Goal: Information Seeking & Learning: Learn about a topic

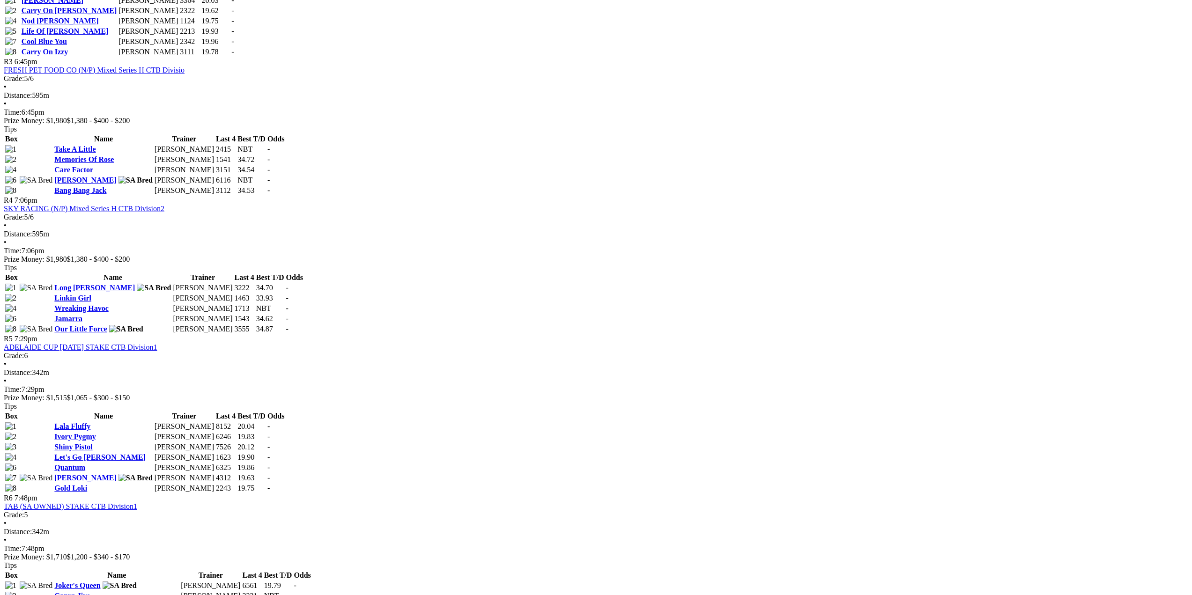
scroll to position [983, 0]
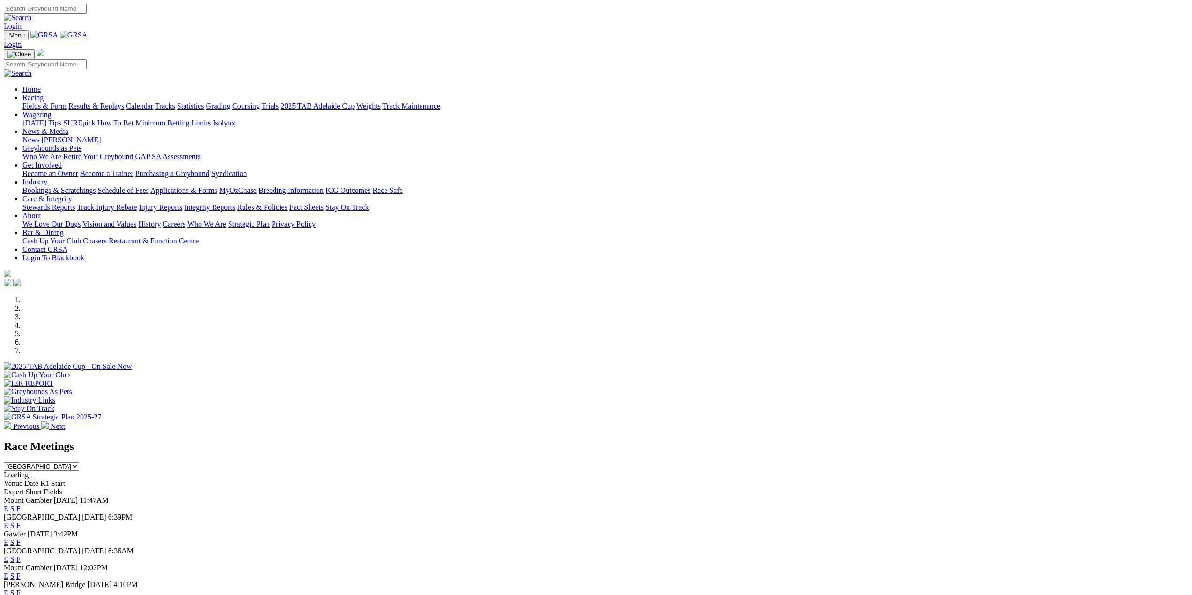
scroll to position [234, 0]
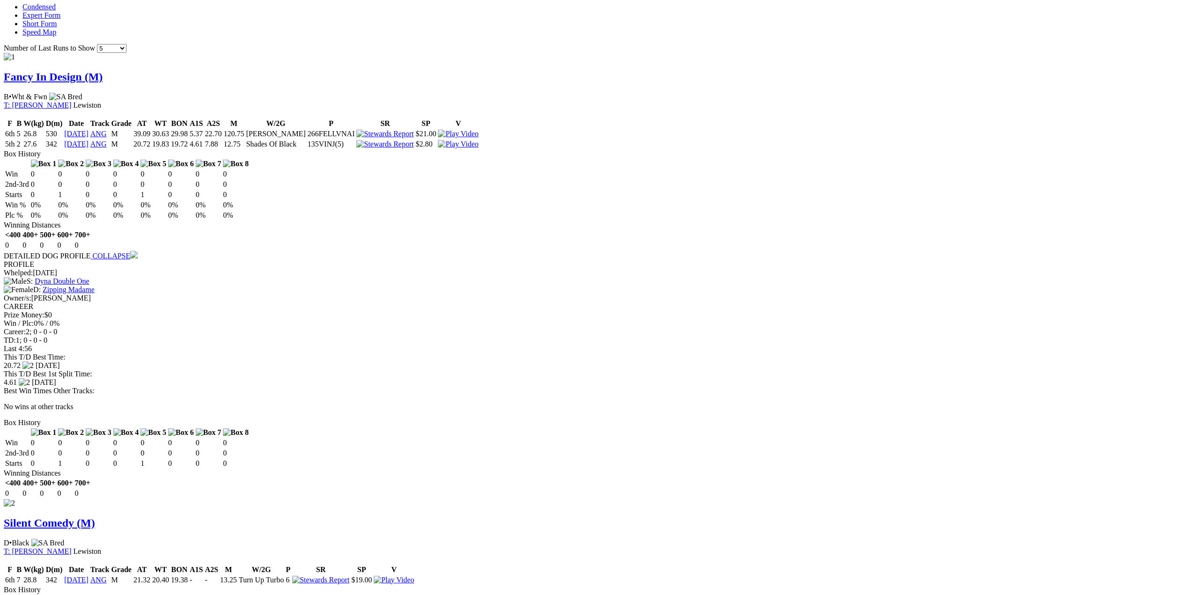
scroll to position [609, 0]
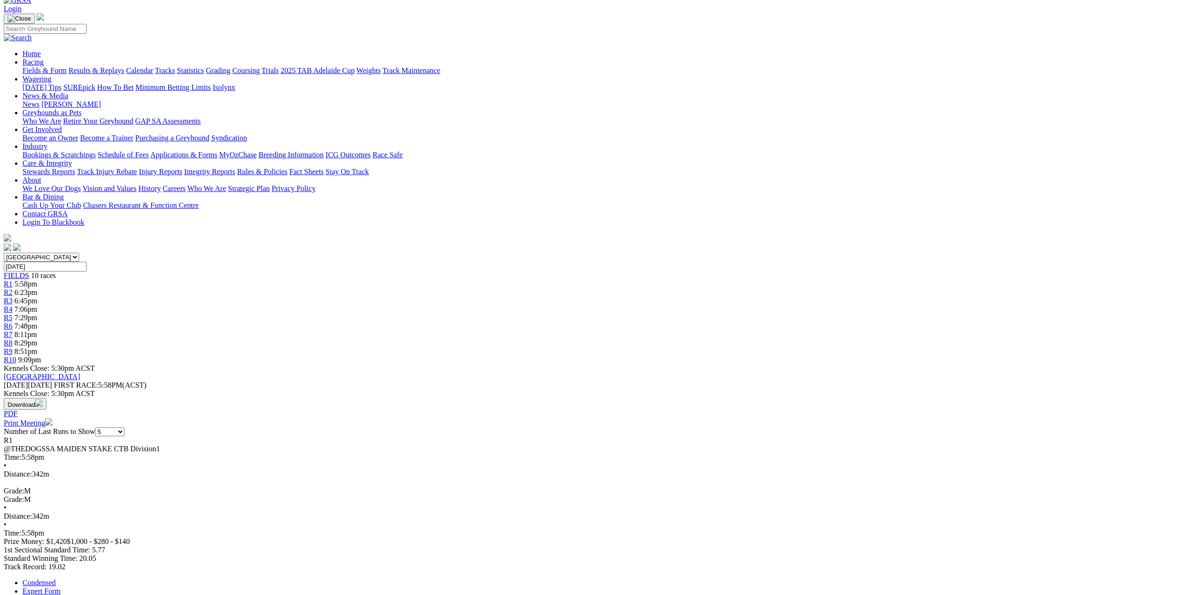
scroll to position [52, 0]
click at [13, 289] on span "R2" at bounding box center [8, 293] width 9 height 8
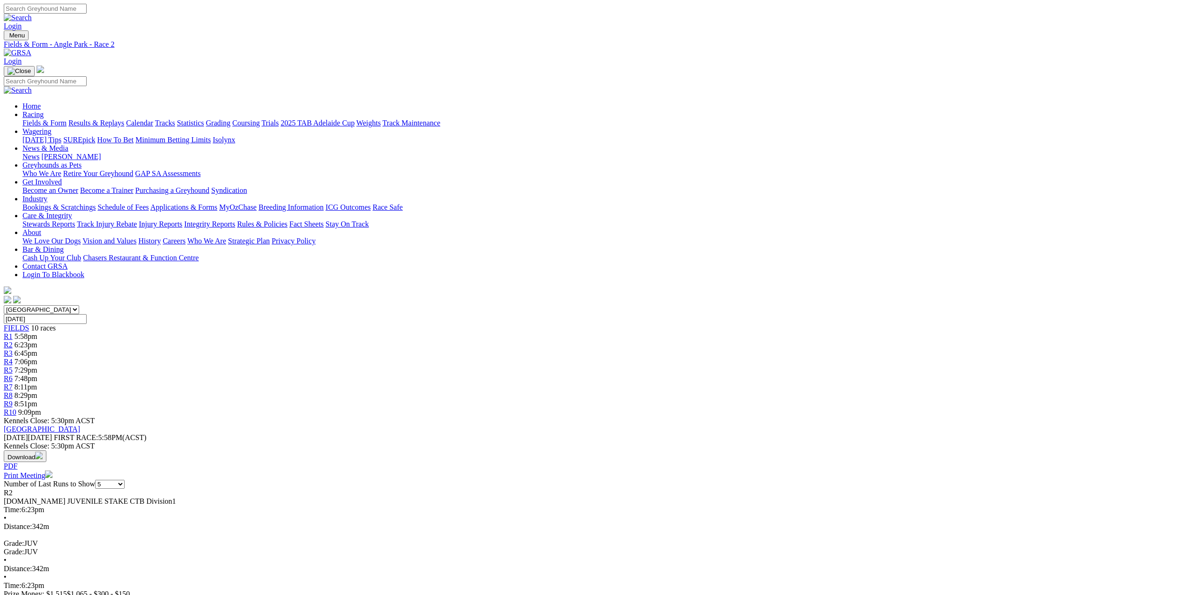
click at [13, 349] on span "R3" at bounding box center [8, 353] width 9 height 8
click at [13, 358] on span "R4" at bounding box center [8, 362] width 9 height 8
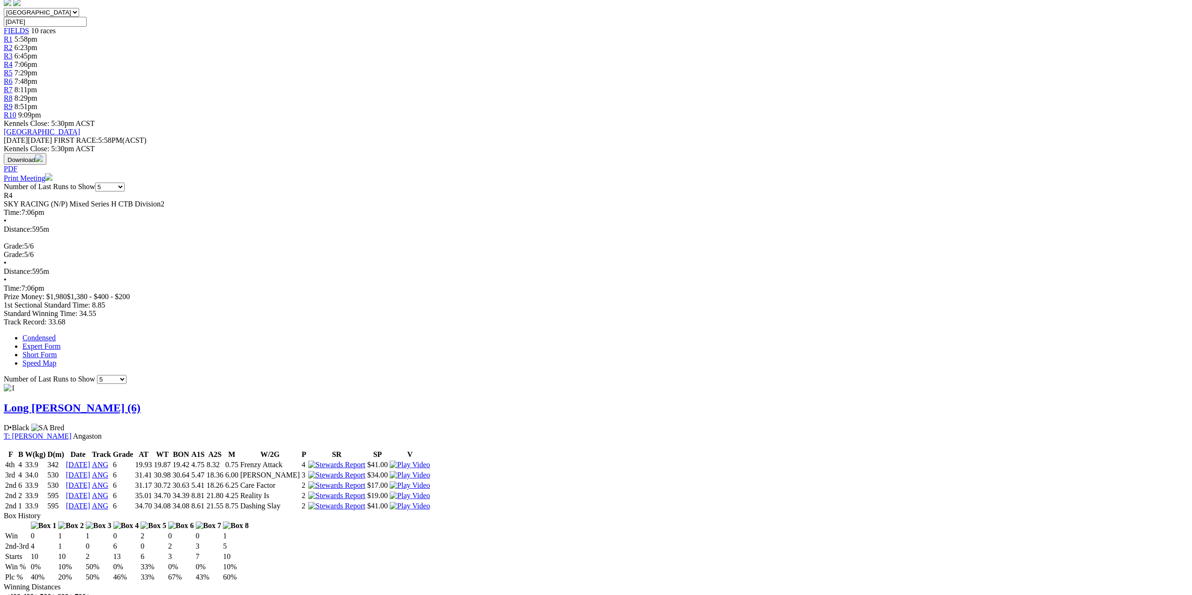
scroll to position [281, 0]
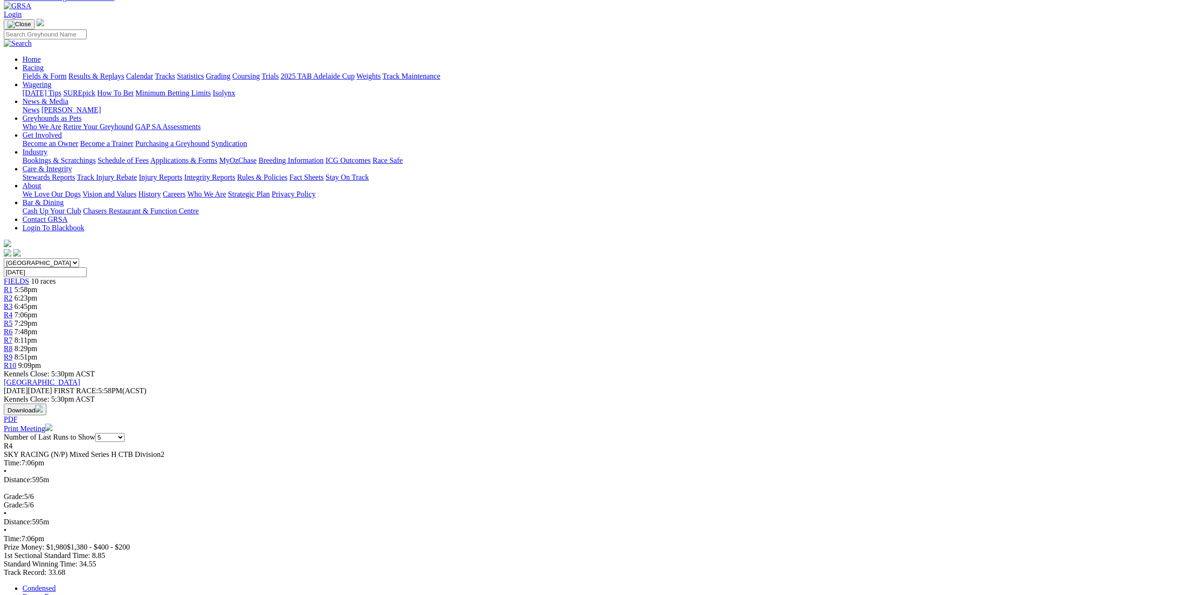
scroll to position [0, 0]
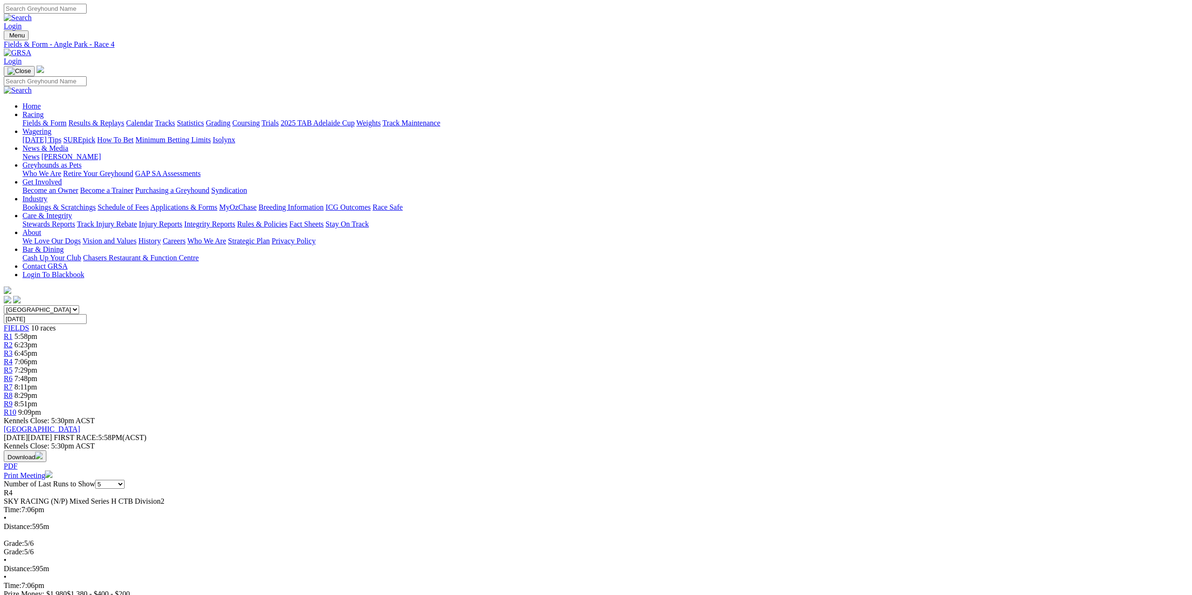
click at [13, 366] on span "R5" at bounding box center [8, 370] width 9 height 8
click at [13, 375] on span "R6" at bounding box center [8, 379] width 9 height 8
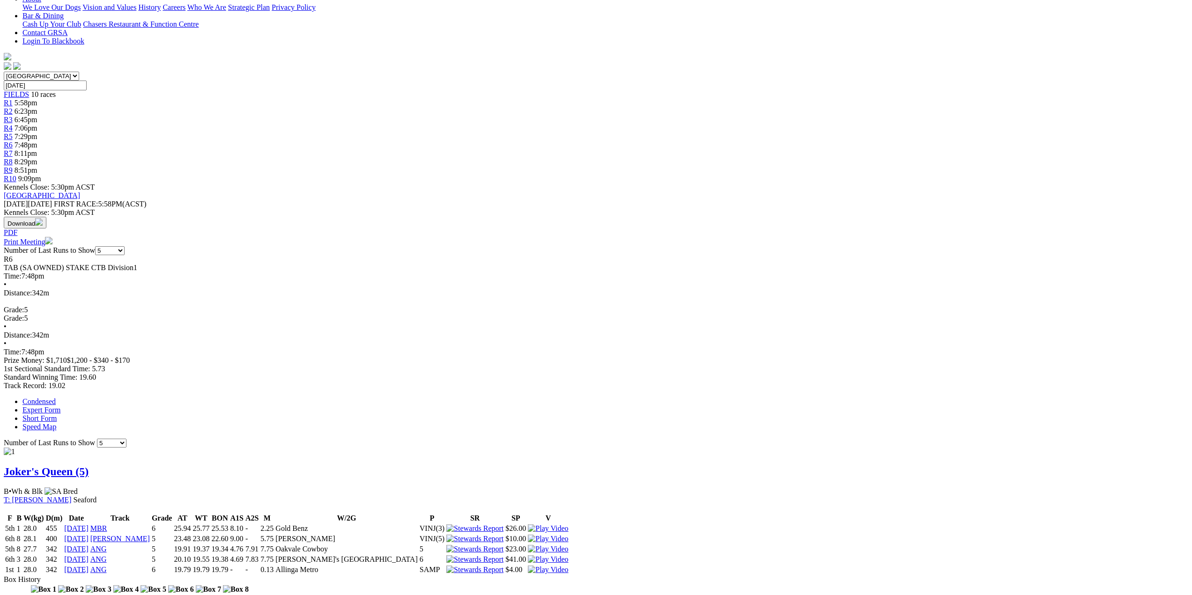
scroll to position [234, 0]
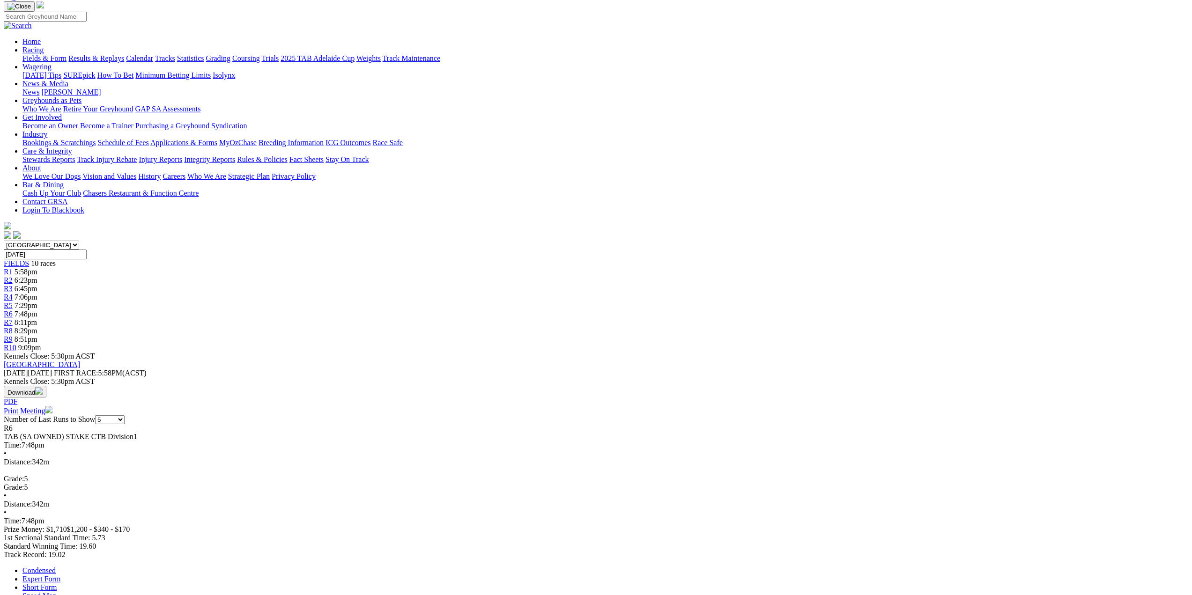
scroll to position [47, 0]
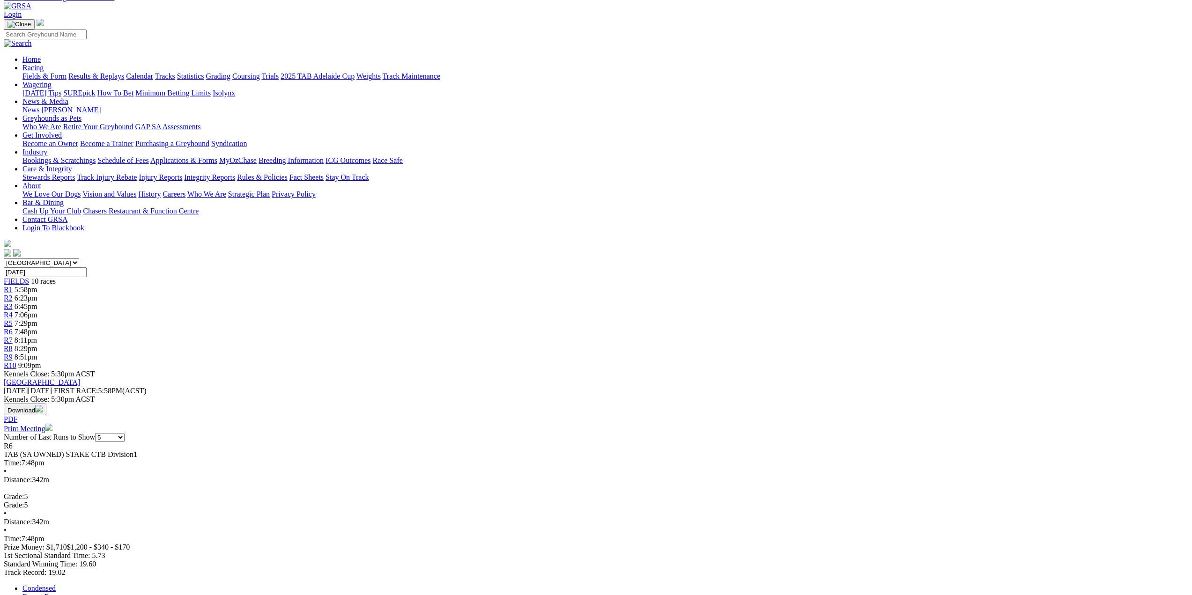
click at [13, 336] on span "R7" at bounding box center [8, 340] width 9 height 8
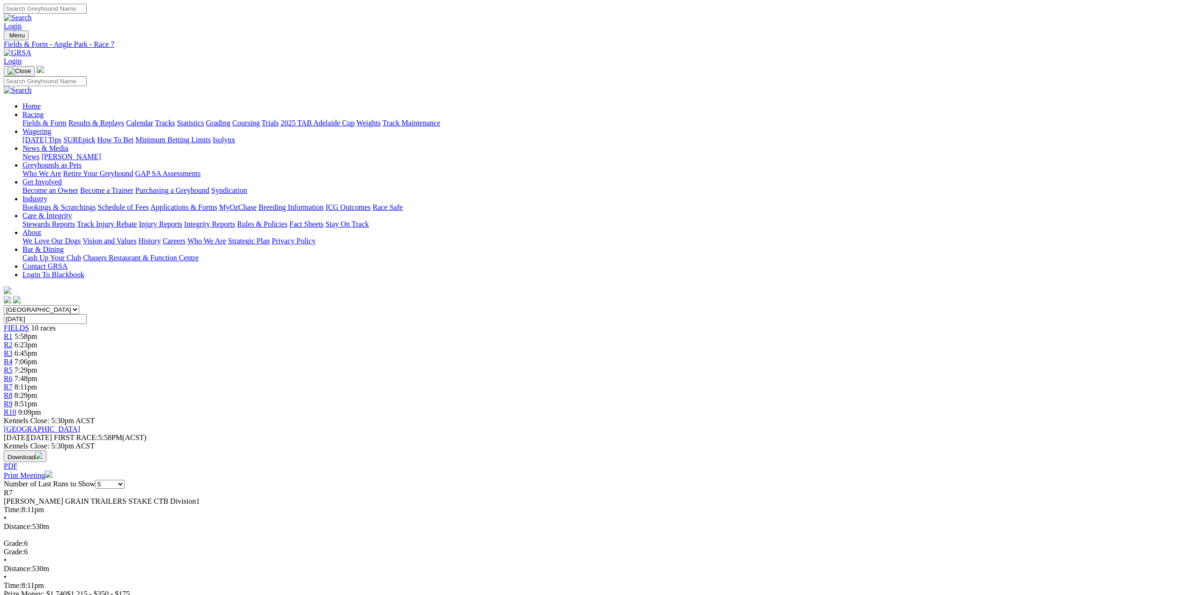
click at [13, 391] on span "R8" at bounding box center [8, 395] width 9 height 8
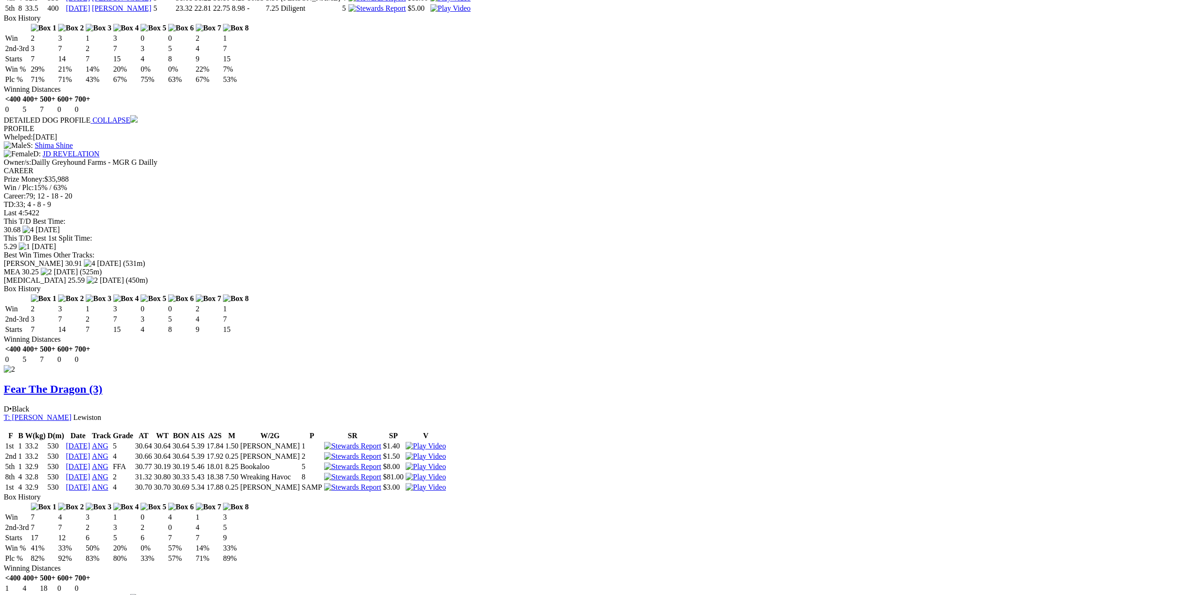
scroll to position [796, 0]
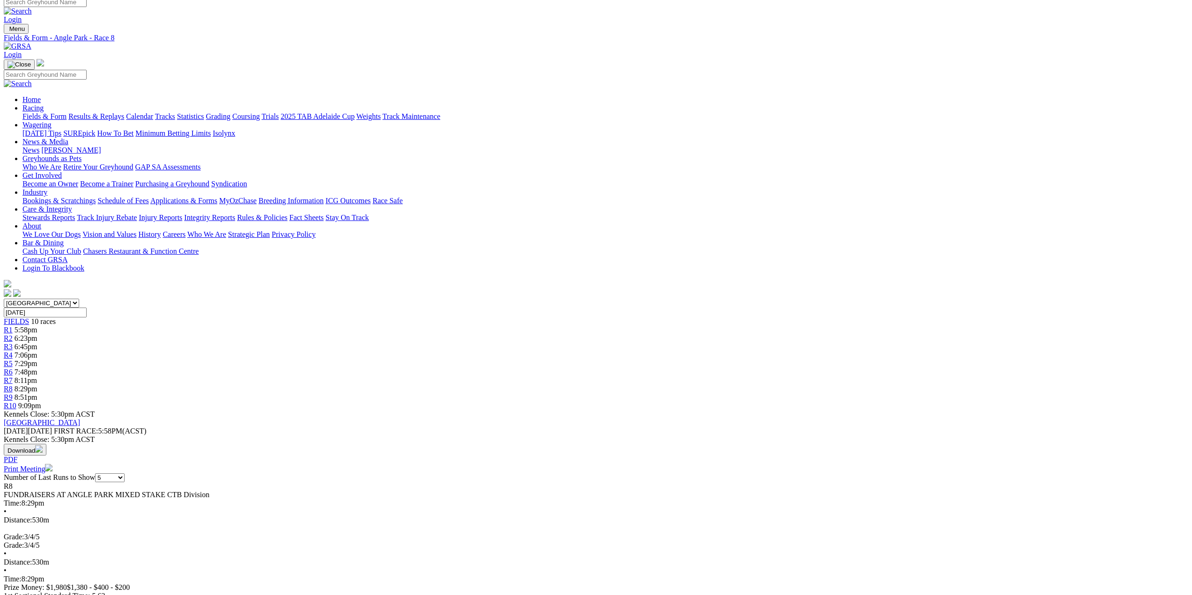
scroll to position [0, 0]
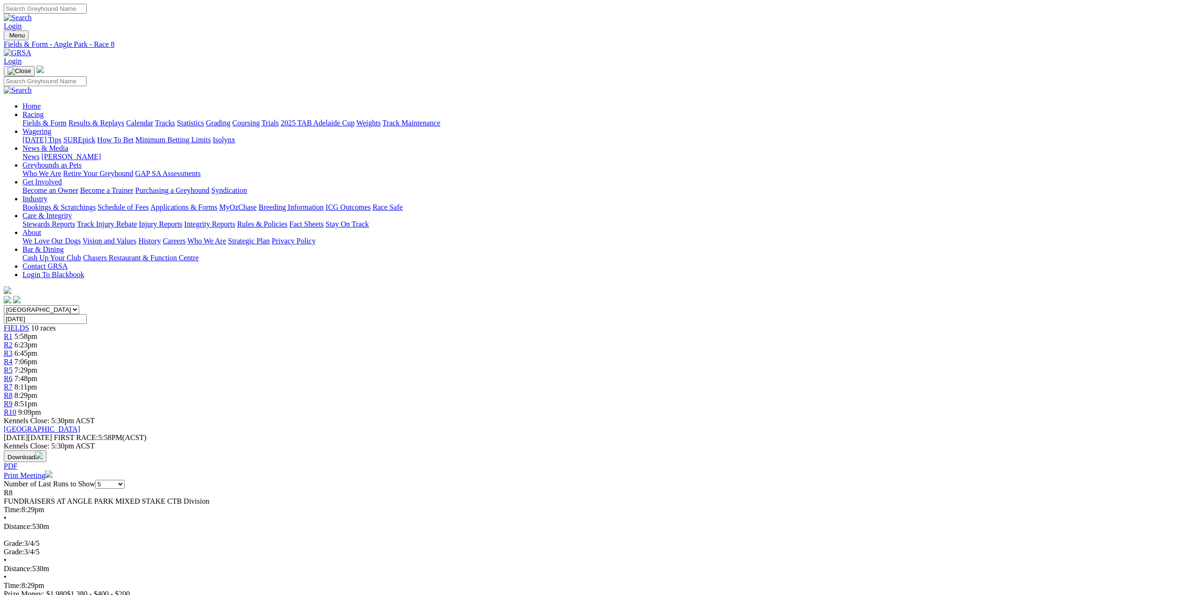
click at [13, 400] on span "R9" at bounding box center [8, 404] width 9 height 8
click at [16, 408] on span "R10" at bounding box center [10, 412] width 13 height 8
click at [13, 332] on span "R1" at bounding box center [8, 336] width 9 height 8
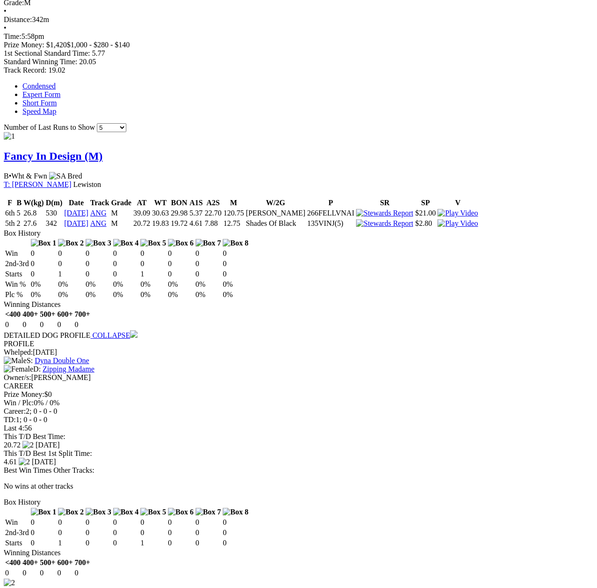
scroll to position [562, 0]
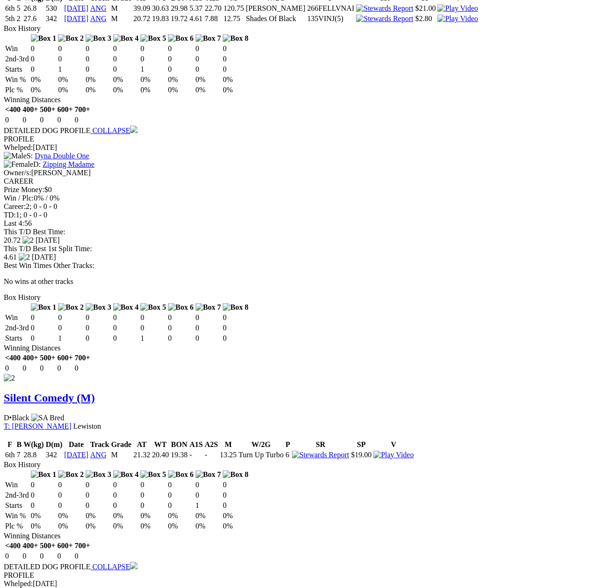
scroll to position [754, 0]
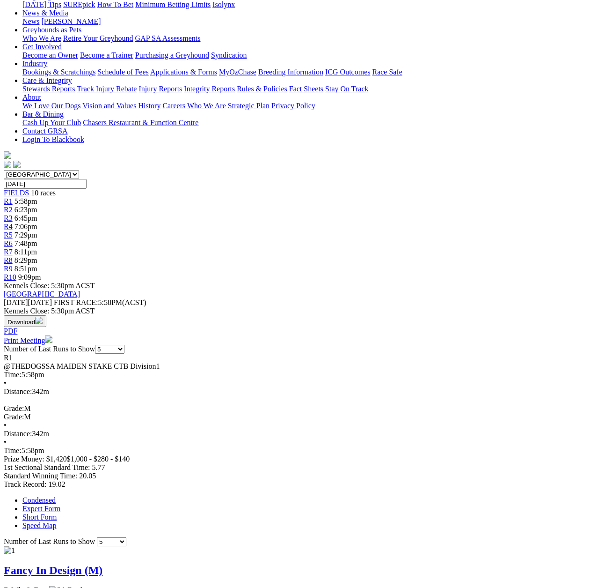
scroll to position [42, 0]
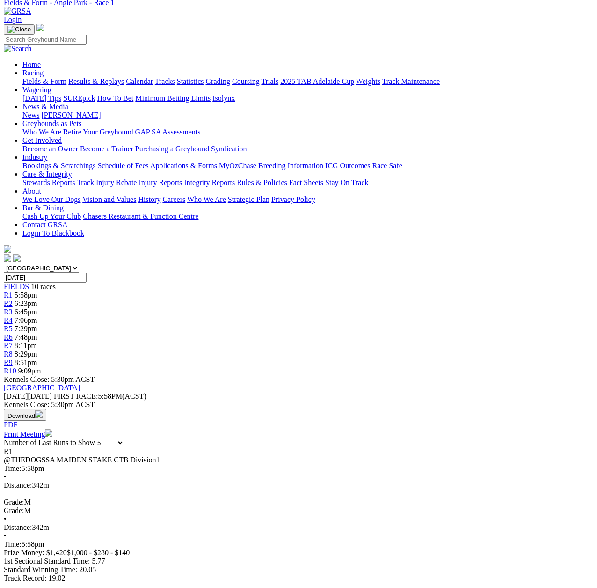
click at [13, 299] on span "R2" at bounding box center [8, 303] width 9 height 8
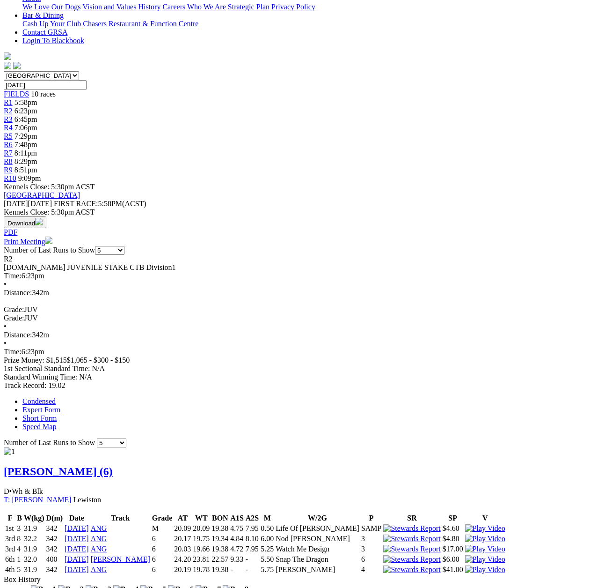
scroll to position [94, 0]
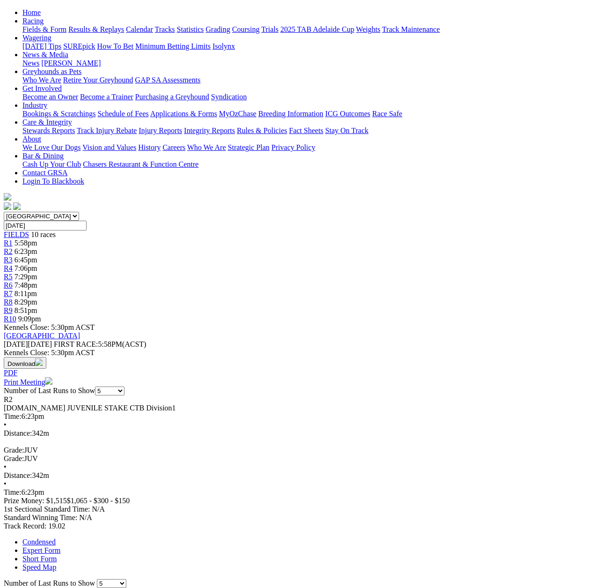
click at [13, 256] on span "R3" at bounding box center [8, 260] width 9 height 8
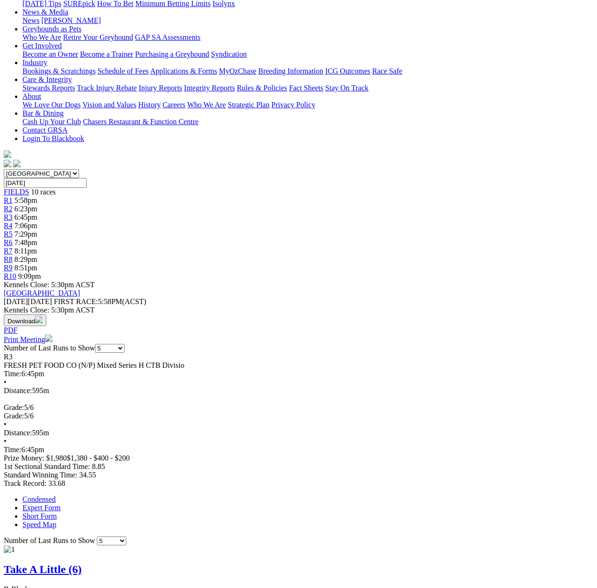
scroll to position [47, 0]
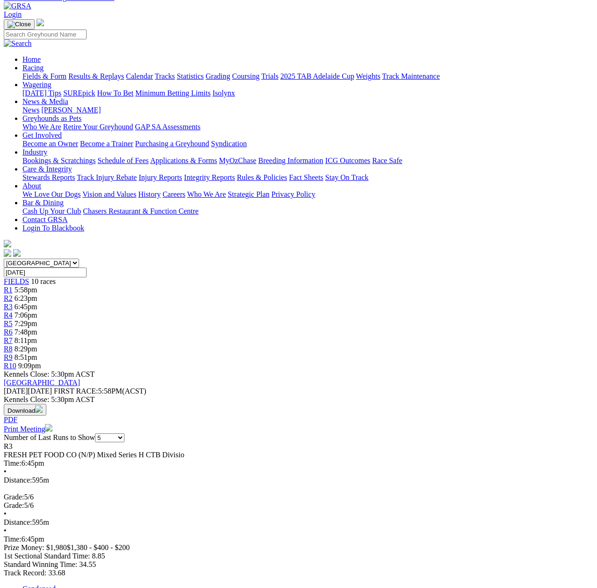
click at [13, 311] on span "R4" at bounding box center [8, 315] width 9 height 8
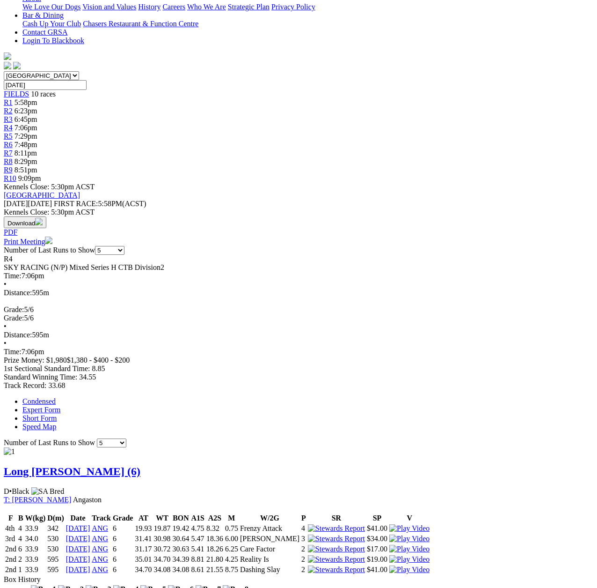
scroll to position [94, 0]
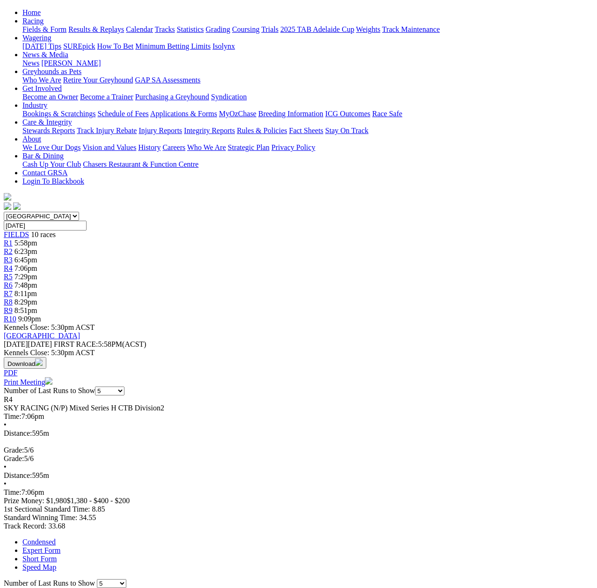
click at [13, 272] on span "R5" at bounding box center [8, 276] width 9 height 8
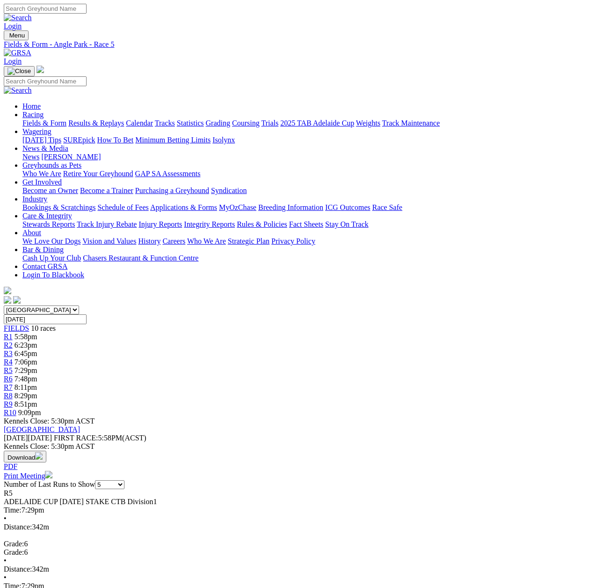
click at [13, 375] on span "R6" at bounding box center [8, 379] width 9 height 8
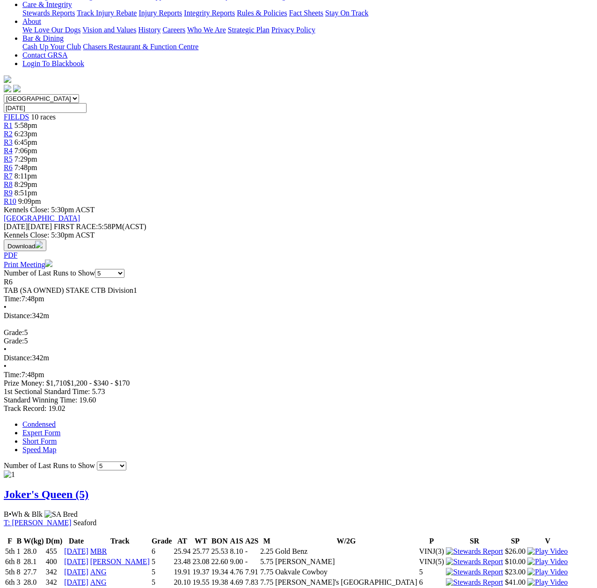
scroll to position [234, 0]
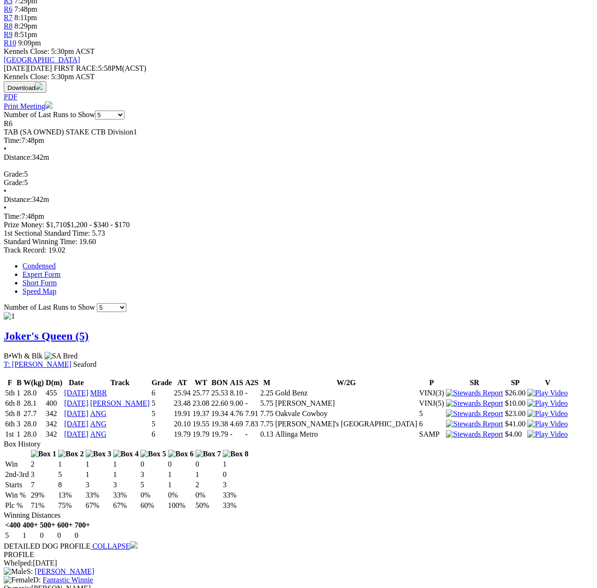
scroll to position [327, 0]
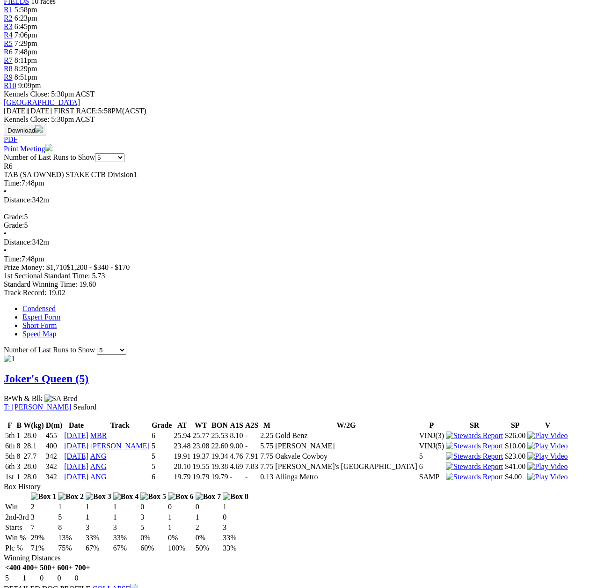
click at [138, 583] on img at bounding box center [133, 586] width 7 height 7
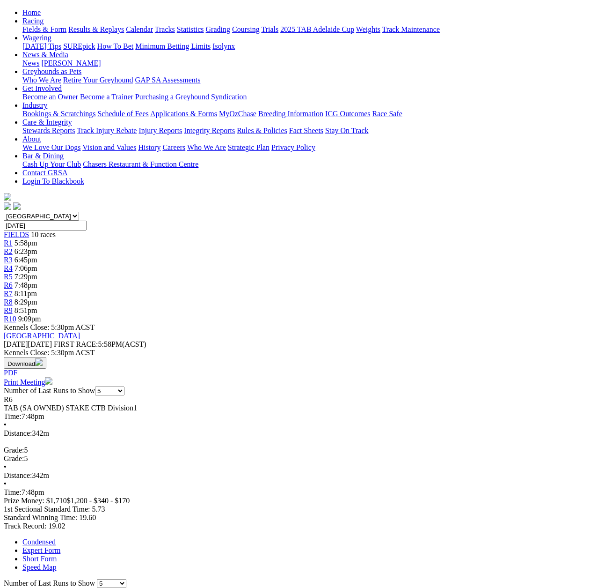
scroll to position [93, 0]
click at [13, 307] on span "R9" at bounding box center [8, 311] width 9 height 8
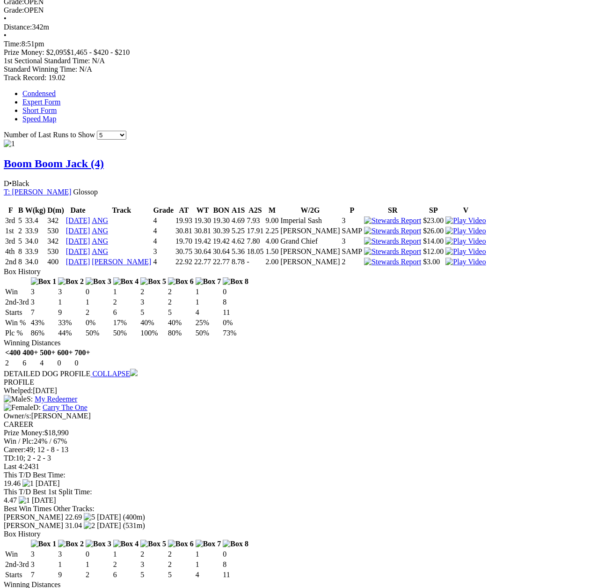
scroll to position [562, 0]
